Goal: Find specific page/section: Find specific page/section

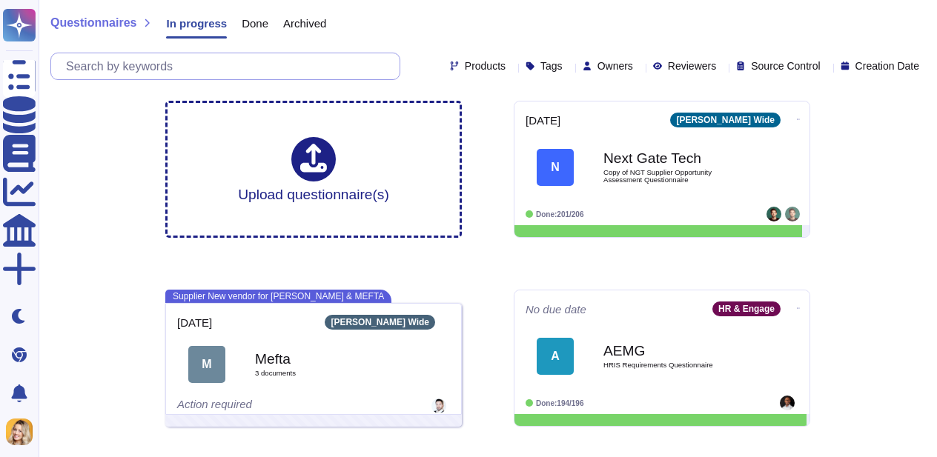
click at [245, 73] on input "text" at bounding box center [229, 66] width 341 height 26
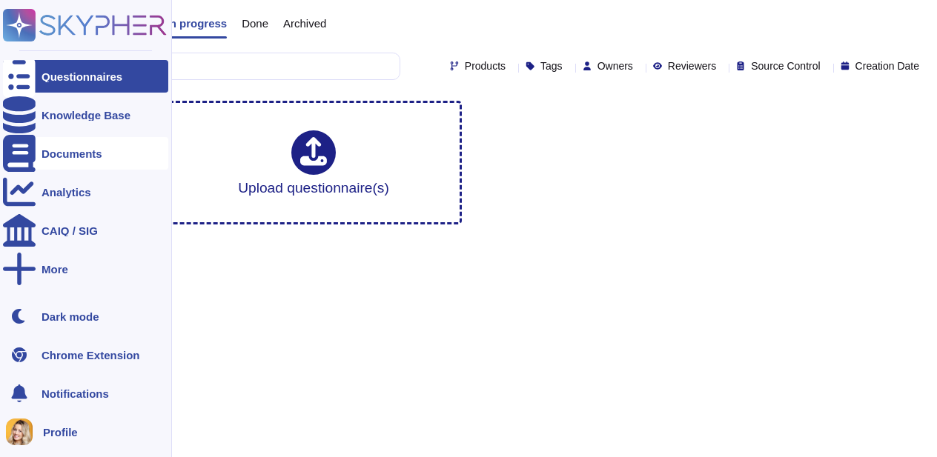
type input "regis"
click at [103, 168] on div "Documents" at bounding box center [85, 153] width 165 height 33
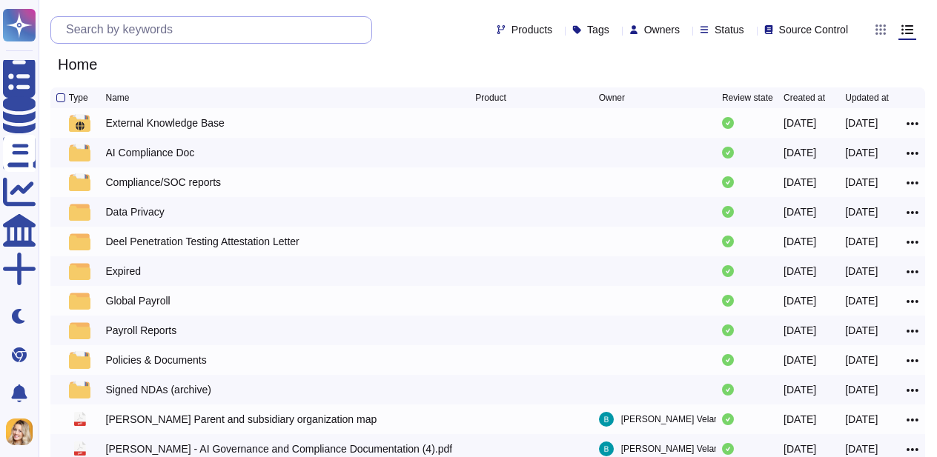
click at [173, 22] on input "text" at bounding box center [215, 30] width 313 height 26
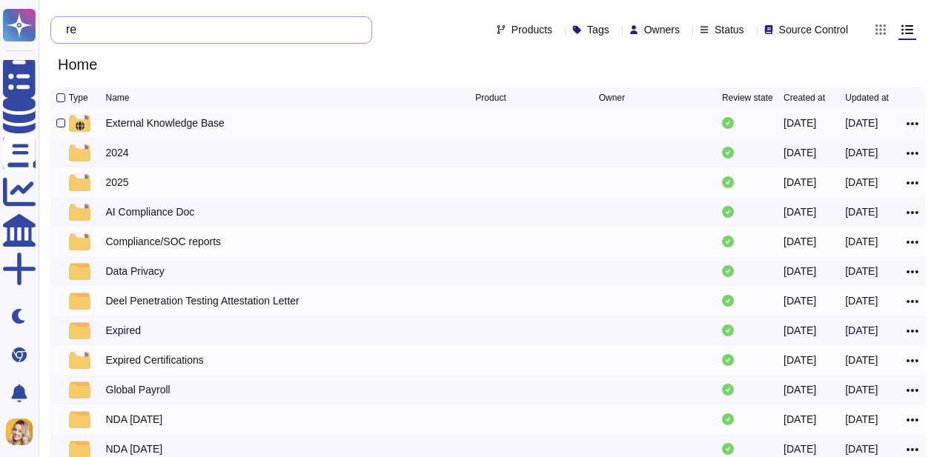
type input "r"
type input "f"
type input "n"
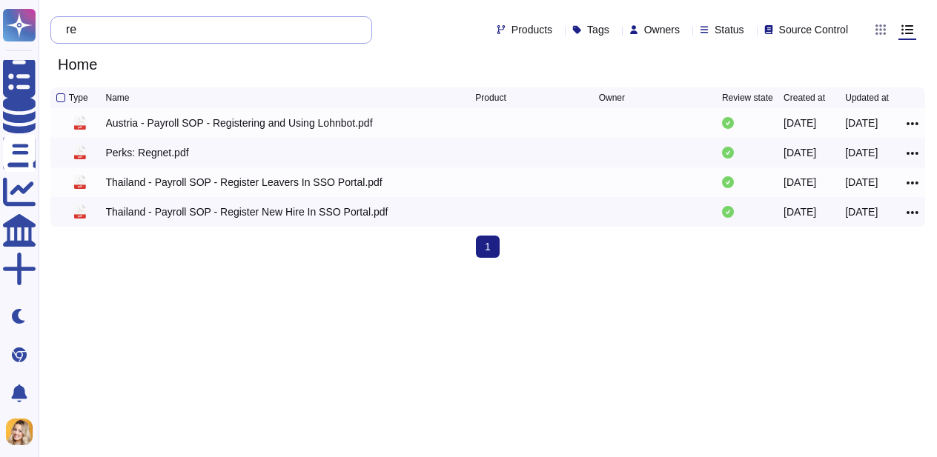
type input "r"
